Goal: Information Seeking & Learning: Learn about a topic

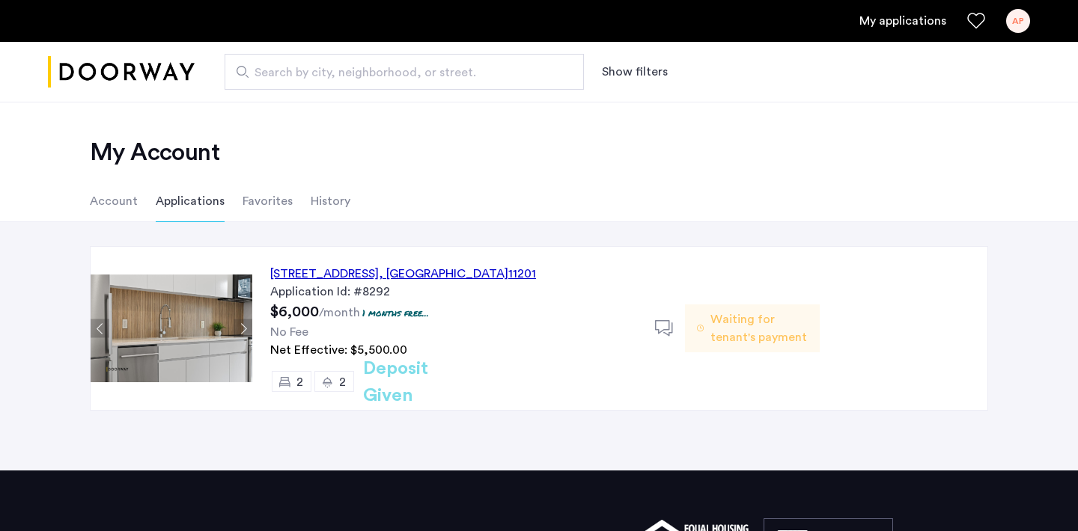
click at [109, 196] on li "Account" at bounding box center [114, 201] width 48 height 42
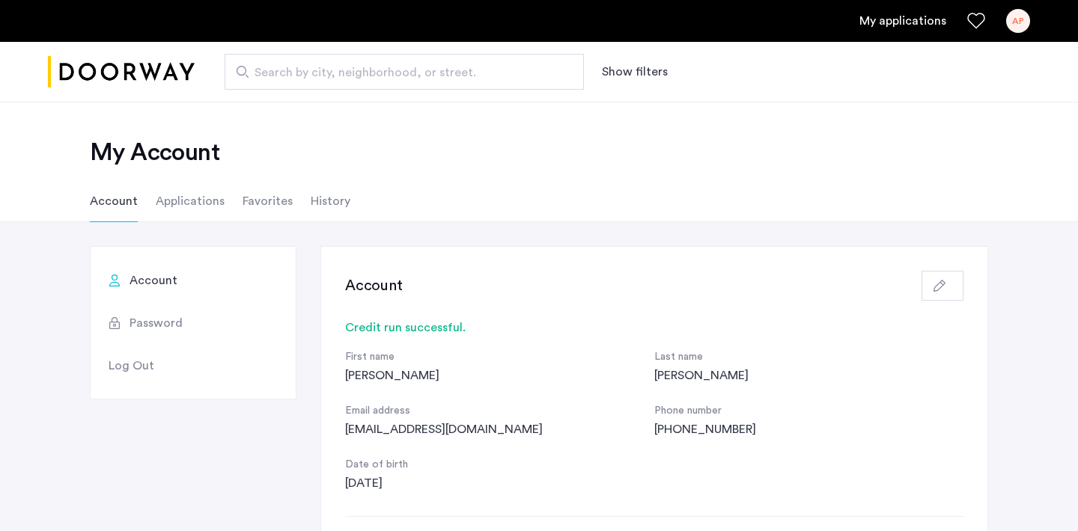
click at [334, 200] on li "History" at bounding box center [331, 201] width 40 height 42
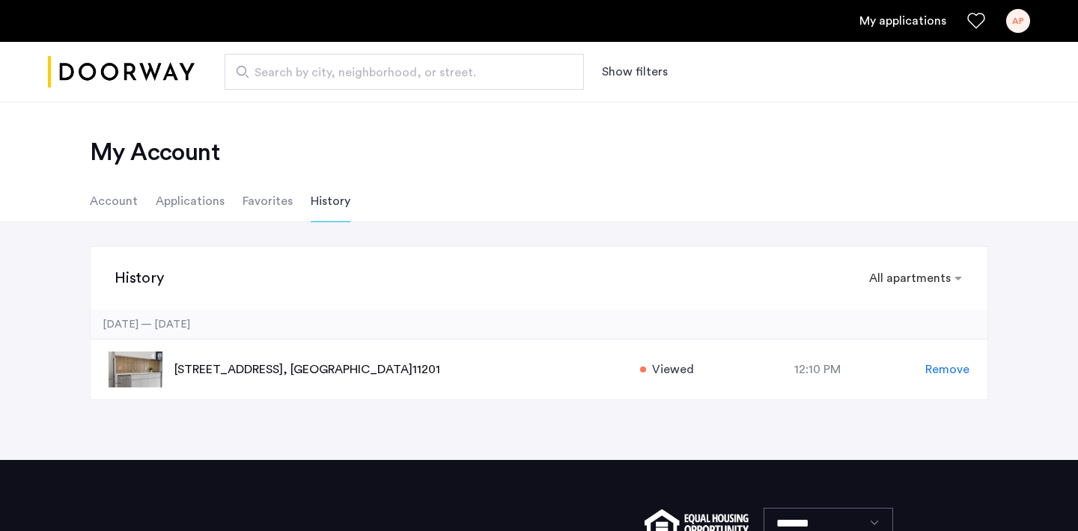
click at [1020, 25] on div "AP" at bounding box center [1018, 21] width 24 height 24
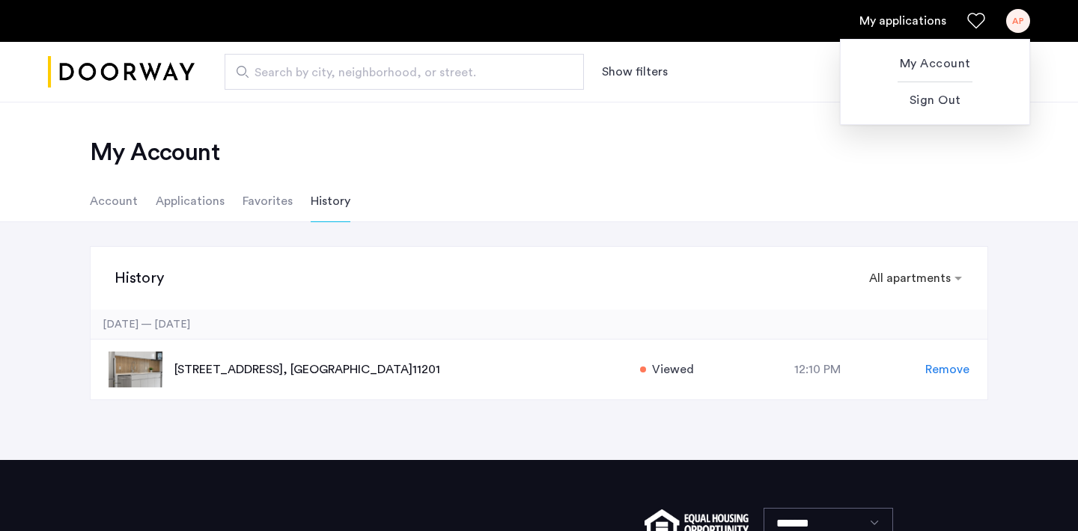
click at [1020, 25] on div at bounding box center [539, 265] width 1078 height 531
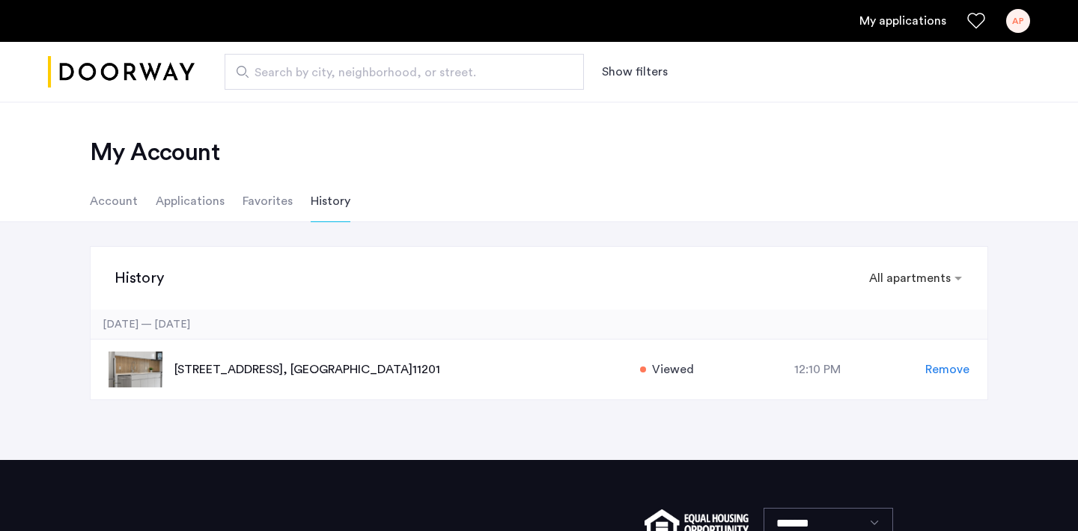
click at [912, 18] on link "My applications" at bounding box center [902, 21] width 87 height 18
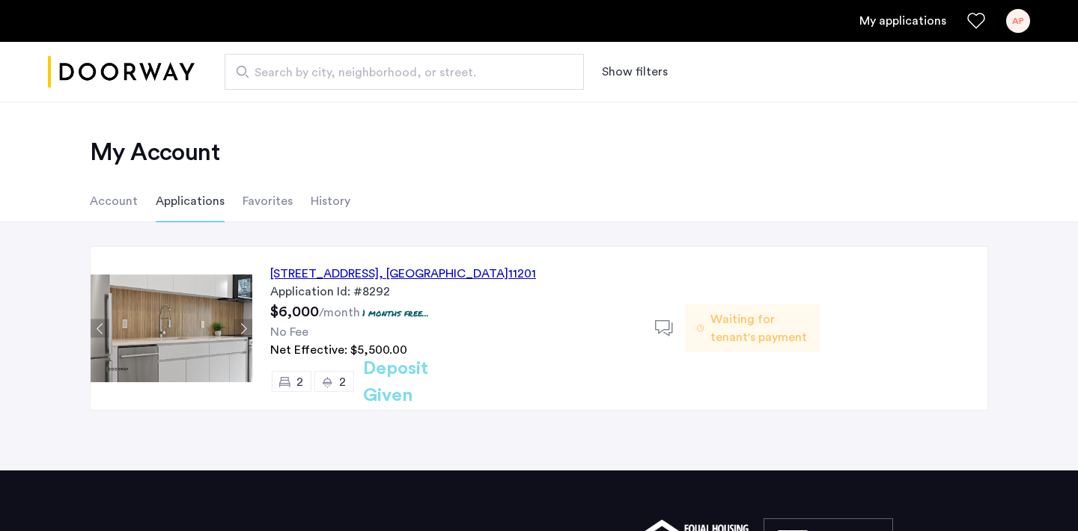
click at [466, 276] on div "[STREET_ADDRESS]" at bounding box center [403, 274] width 266 height 18
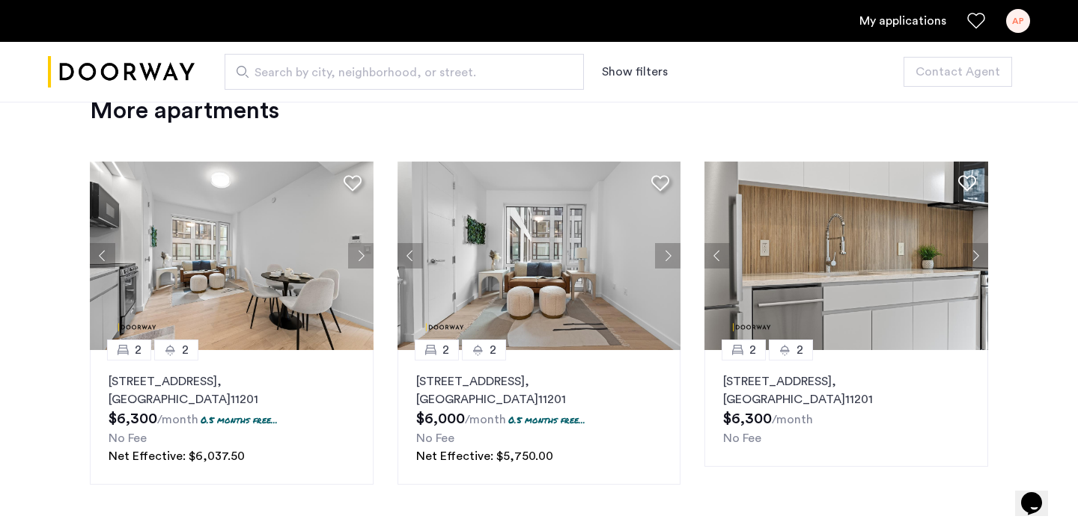
scroll to position [1992, 0]
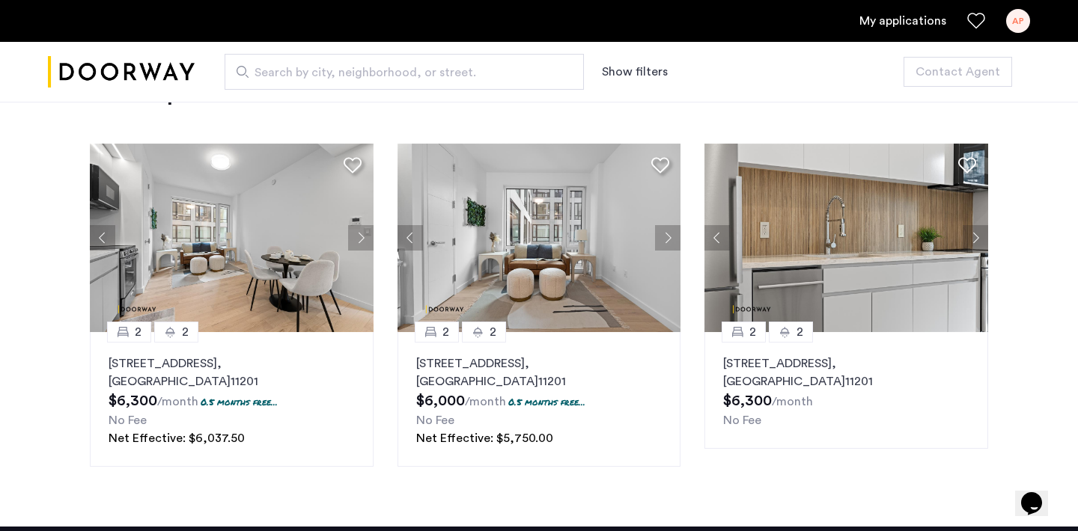
click at [665, 248] on button "Next apartment" at bounding box center [667, 237] width 25 height 25
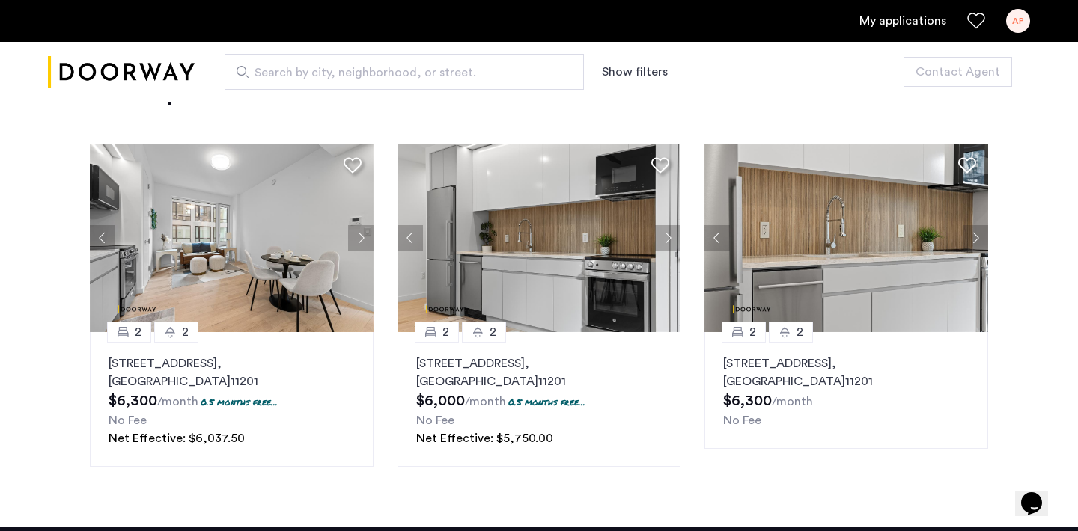
click at [666, 249] on button "Next apartment" at bounding box center [667, 237] width 25 height 25
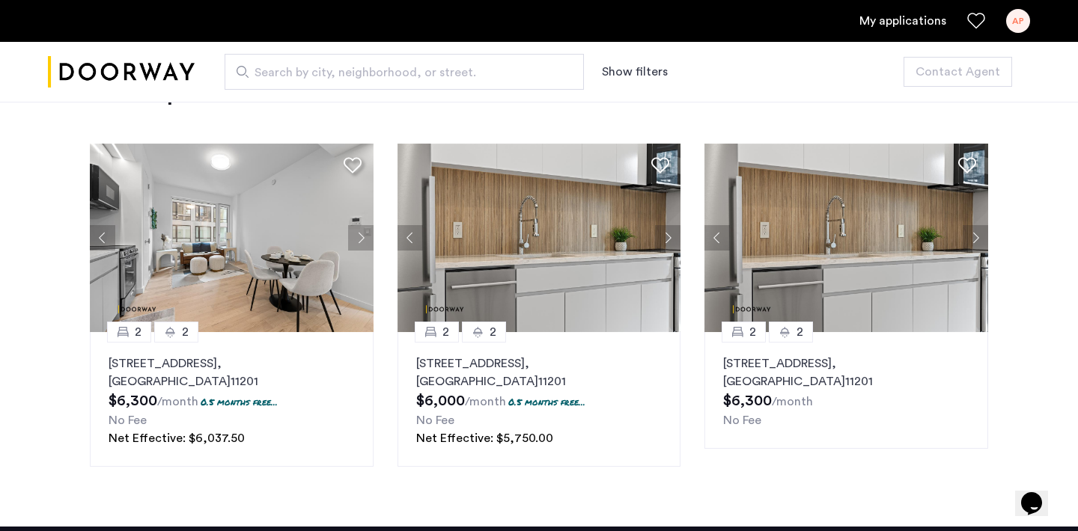
click at [666, 249] on button "Next apartment" at bounding box center [667, 237] width 25 height 25
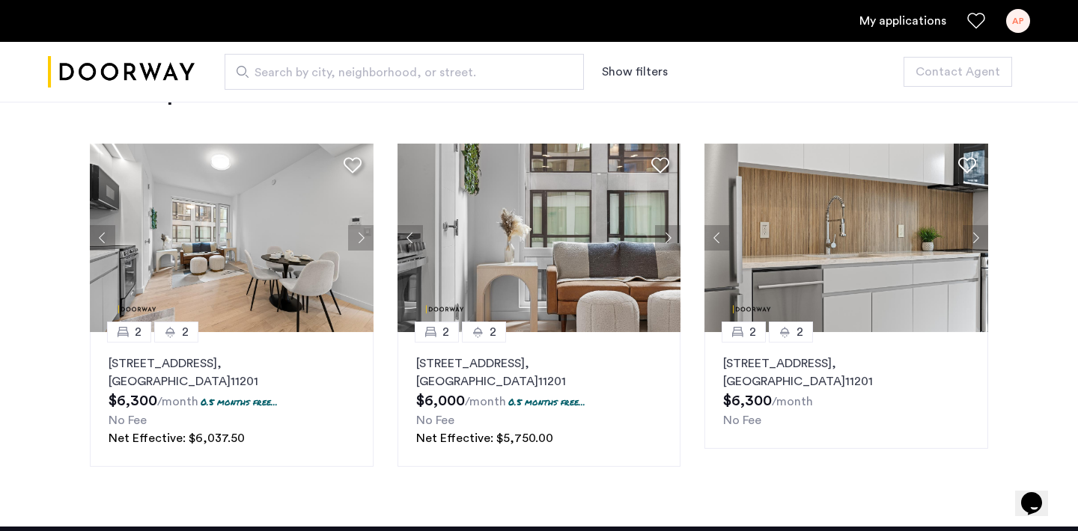
click at [666, 249] on button "Next apartment" at bounding box center [667, 237] width 25 height 25
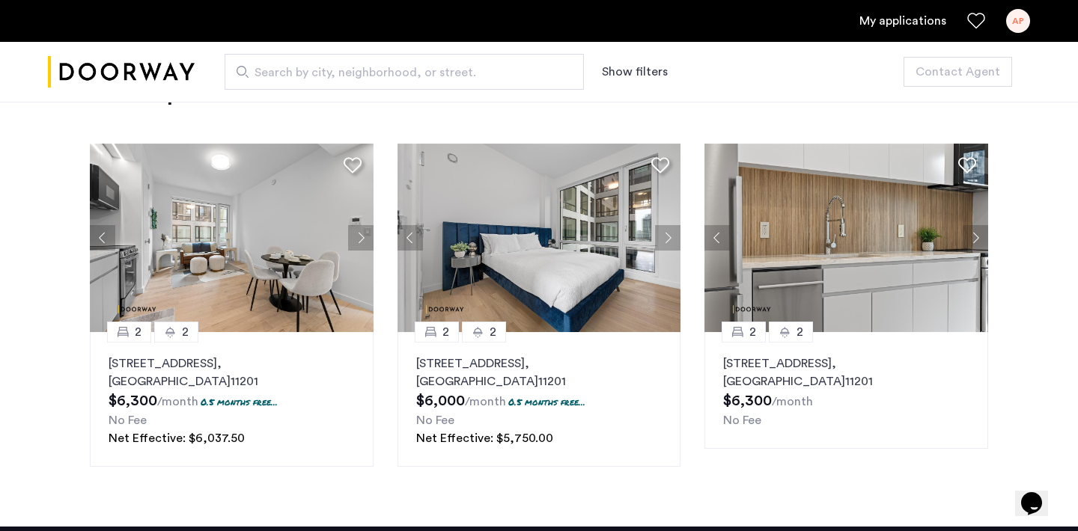
click at [667, 249] on button "Next apartment" at bounding box center [667, 237] width 25 height 25
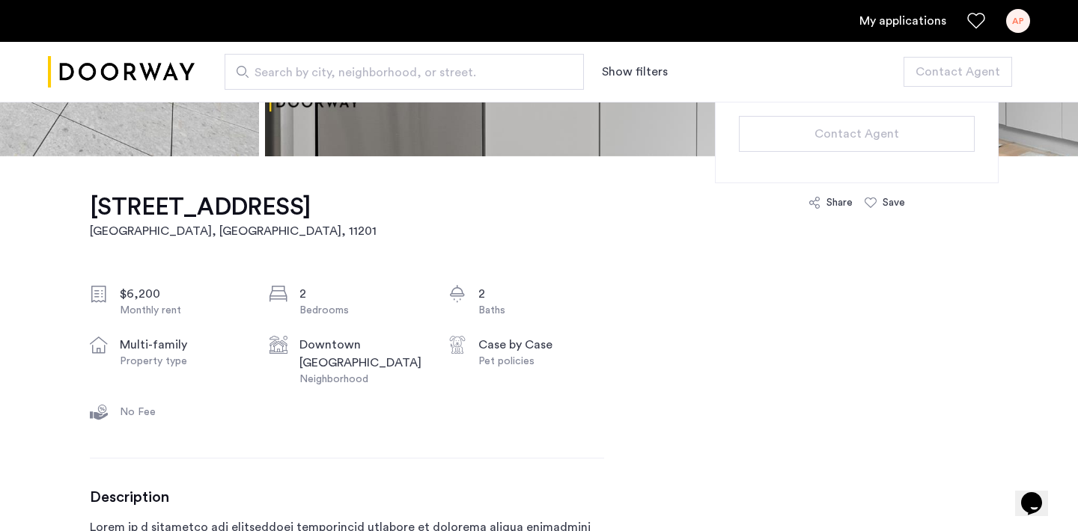
scroll to position [0, 0]
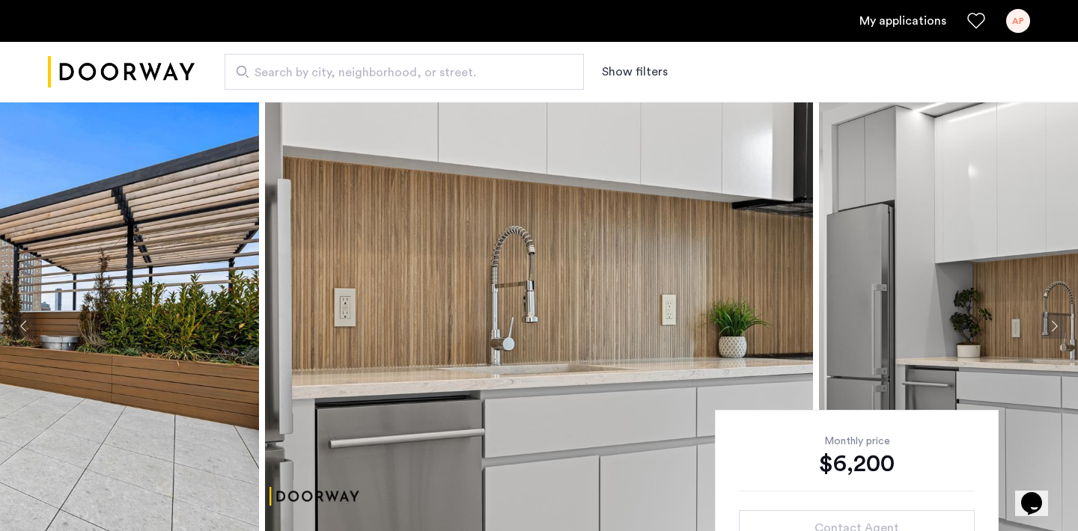
click at [1006, 20] on div "AP" at bounding box center [1018, 21] width 24 height 24
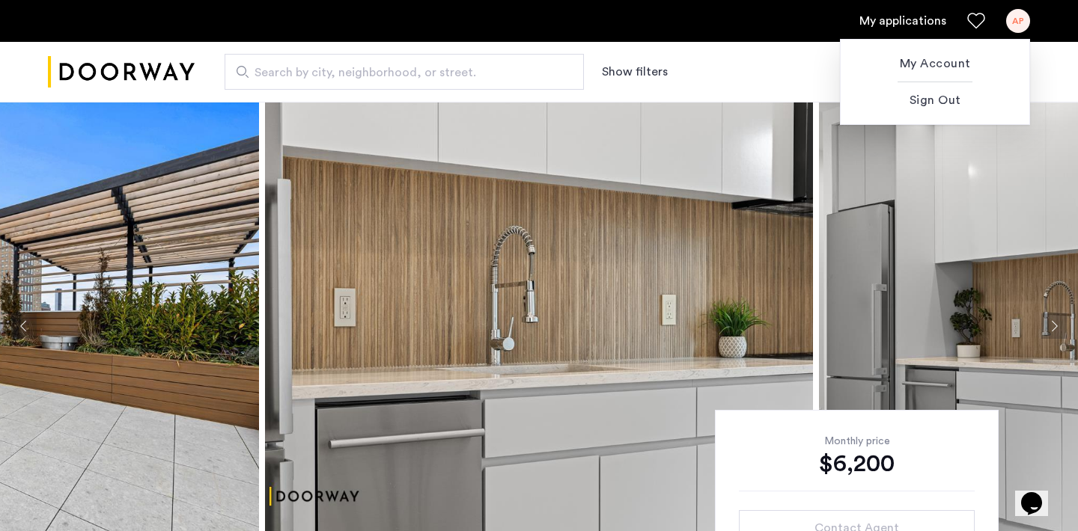
click at [1006, 20] on div at bounding box center [539, 265] width 1078 height 531
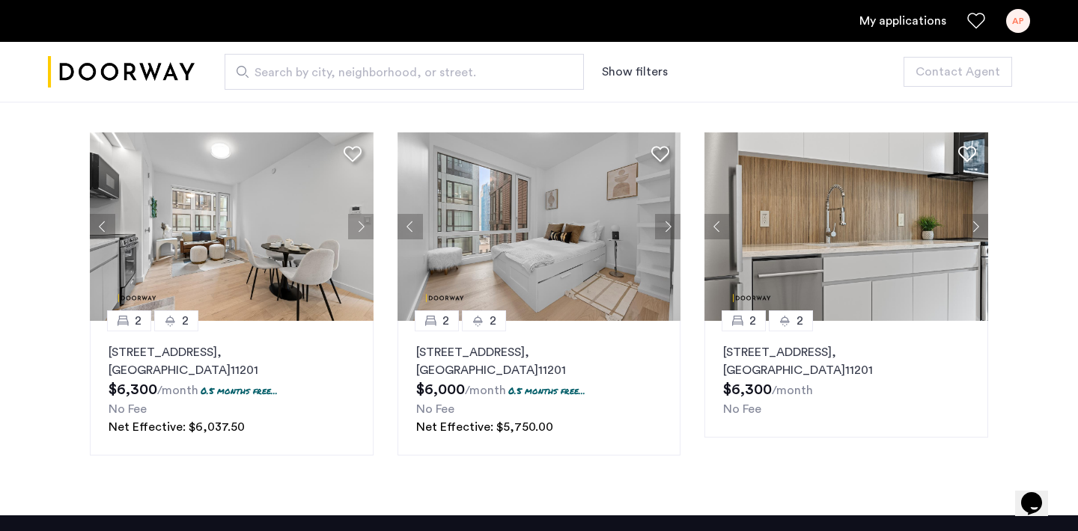
scroll to position [2005, 0]
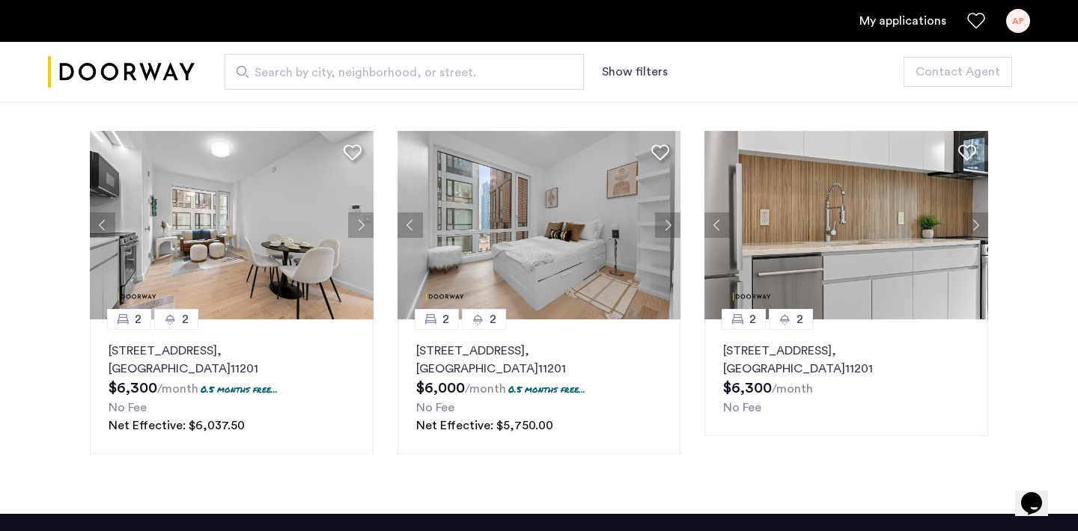
click at [978, 238] on button "Next apartment" at bounding box center [975, 225] width 25 height 25
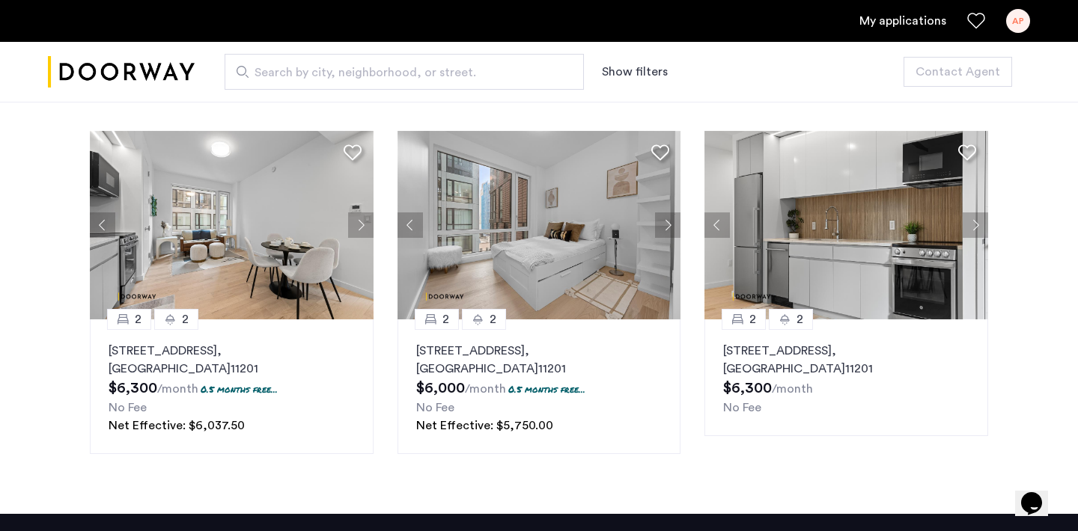
click at [977, 231] on button "Next apartment" at bounding box center [975, 225] width 25 height 25
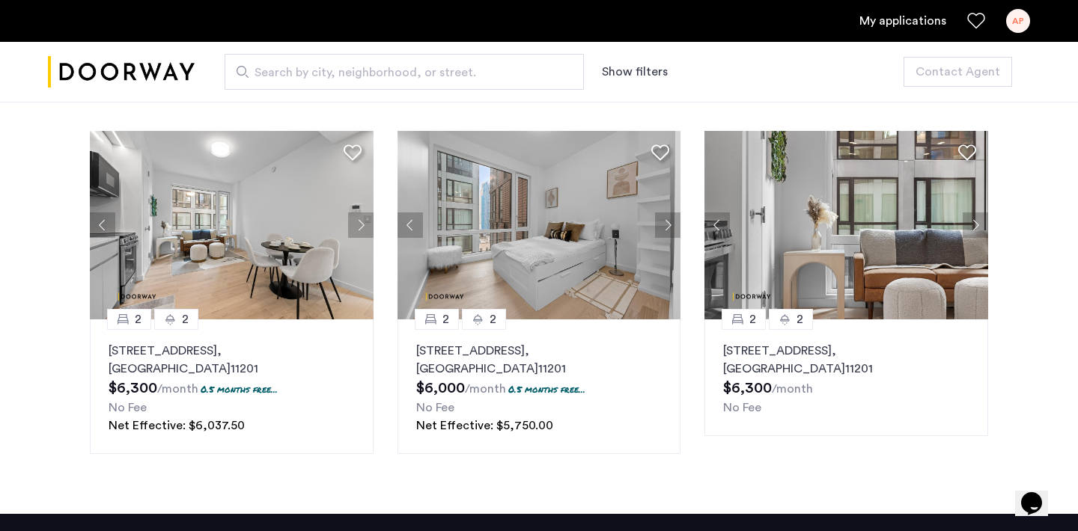
click at [978, 234] on button "Next apartment" at bounding box center [975, 225] width 25 height 25
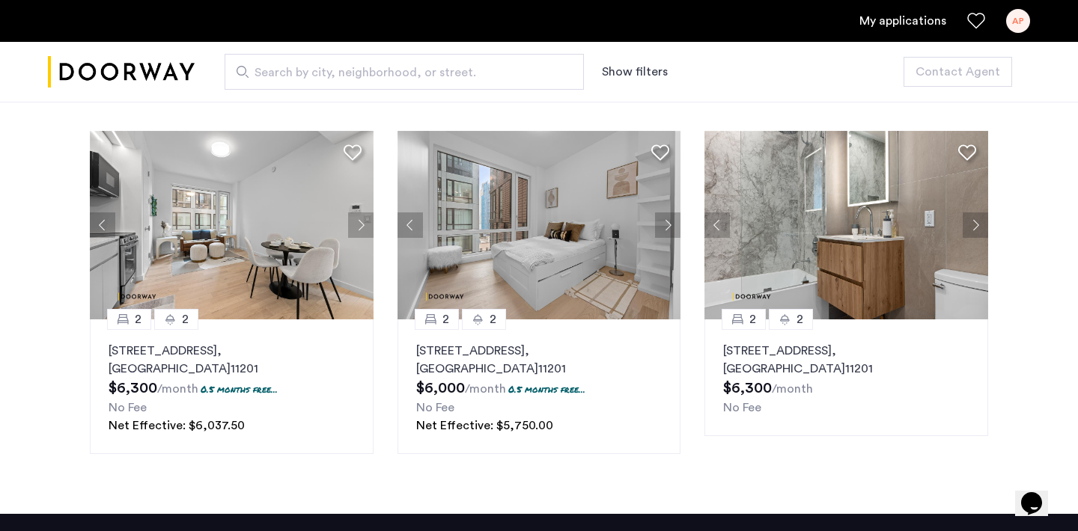
click at [978, 236] on button "Next apartment" at bounding box center [975, 225] width 25 height 25
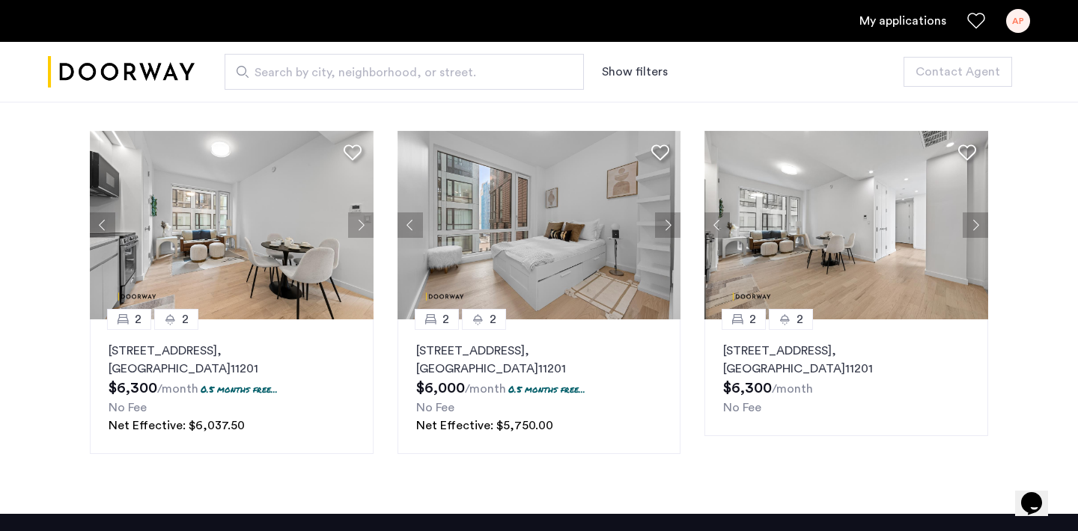
click at [979, 237] on button "Next apartment" at bounding box center [975, 225] width 25 height 25
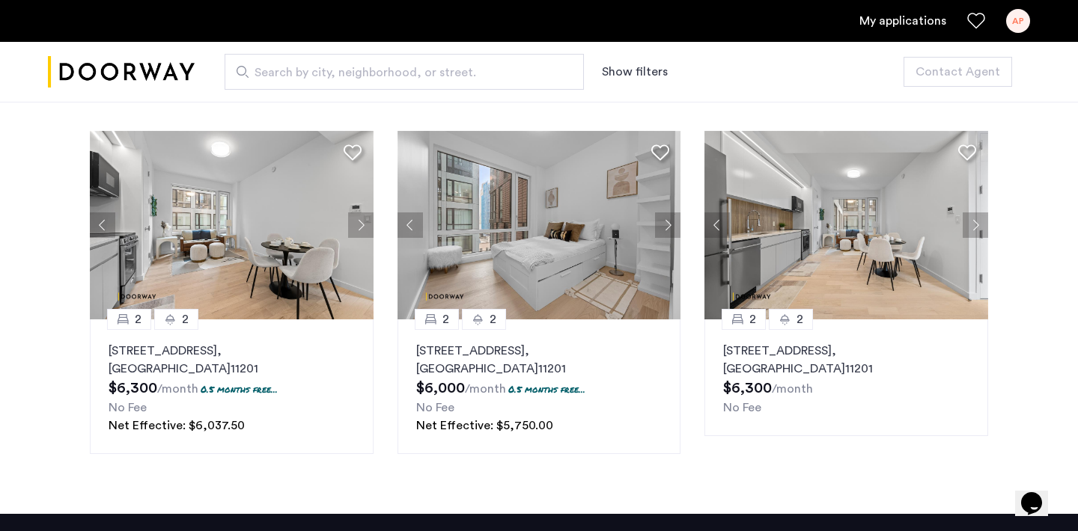
click at [979, 237] on button "Next apartment" at bounding box center [975, 225] width 25 height 25
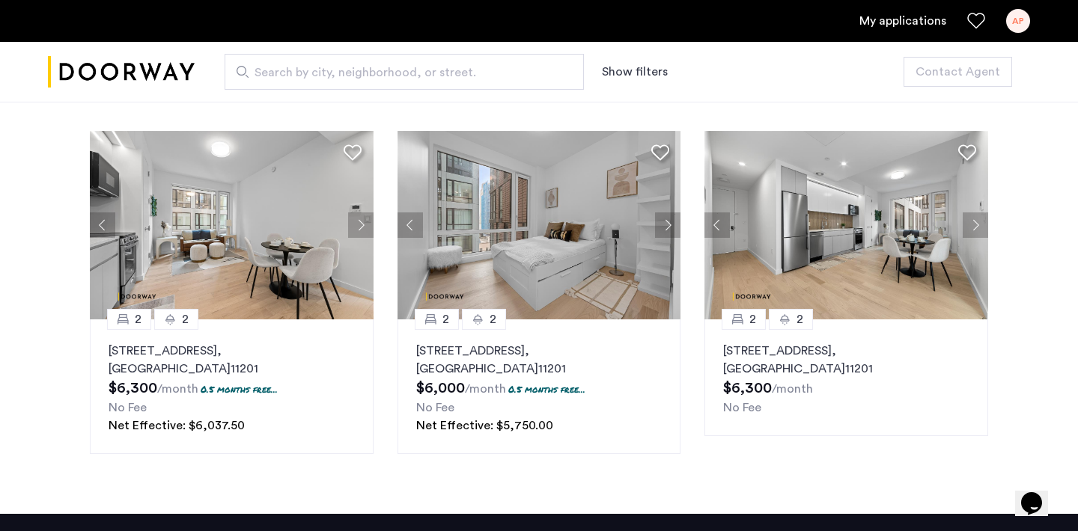
click at [979, 238] on button "Next apartment" at bounding box center [975, 225] width 25 height 25
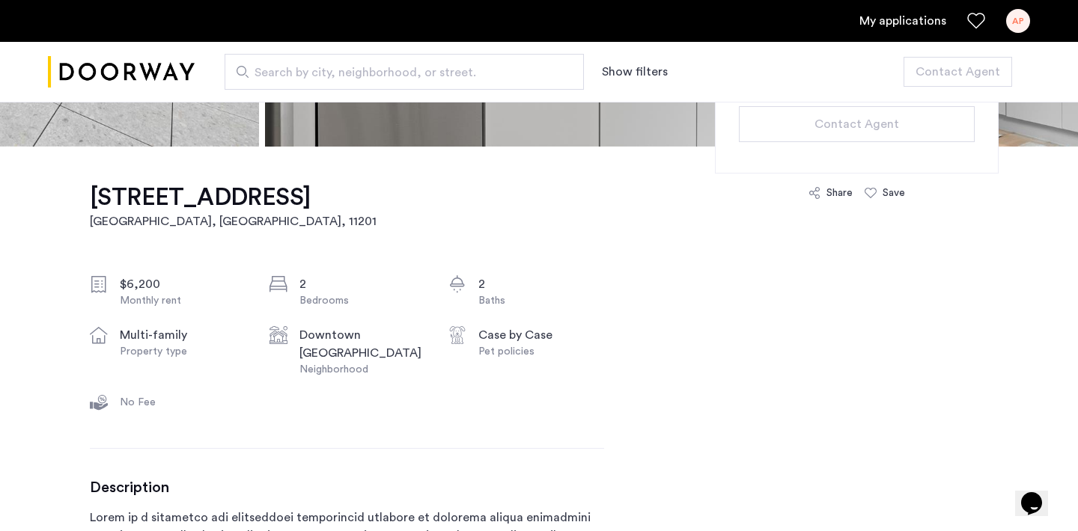
scroll to position [0, 0]
